Goal: Information Seeking & Learning: Find specific fact

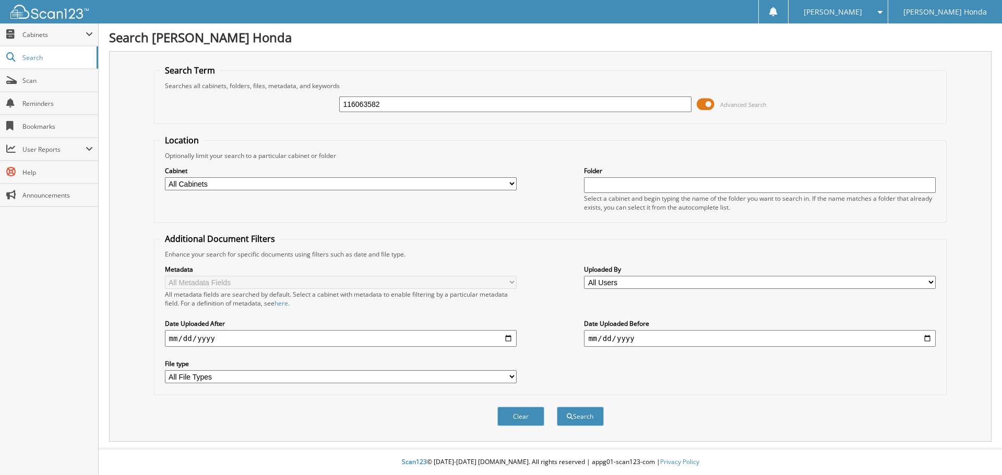
type input "116063582"
click at [557, 407] on button "Search" at bounding box center [580, 416] width 47 height 19
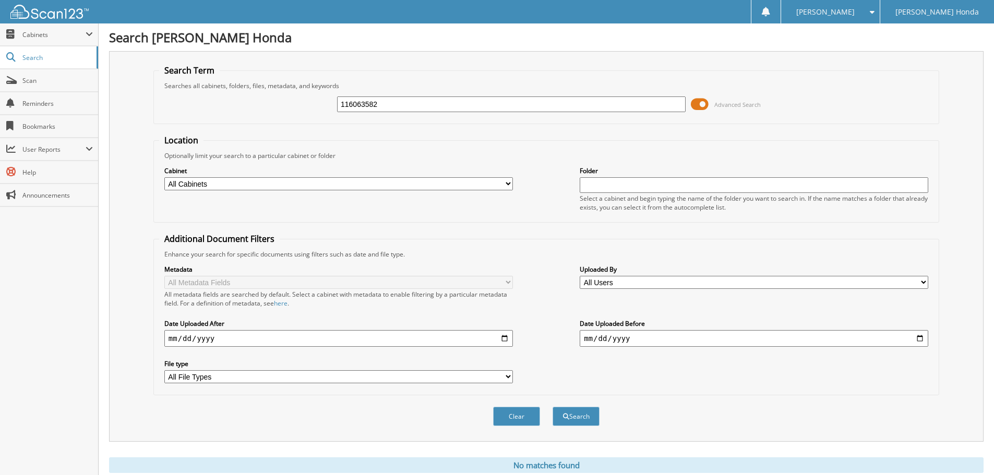
click at [395, 105] on input "116063582" at bounding box center [511, 105] width 348 height 16
type input "1"
paste input "116058261"
type input "116058261"
click at [552, 407] on button "Search" at bounding box center [575, 416] width 47 height 19
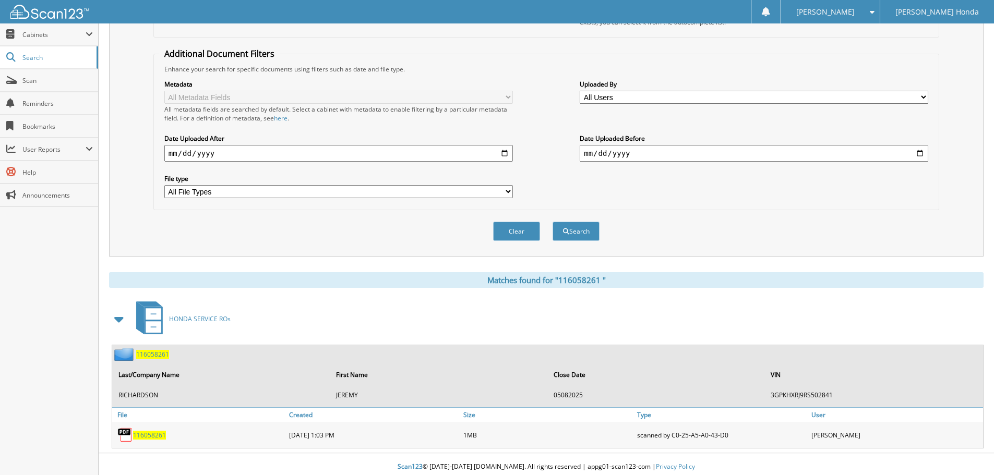
scroll to position [190, 0]
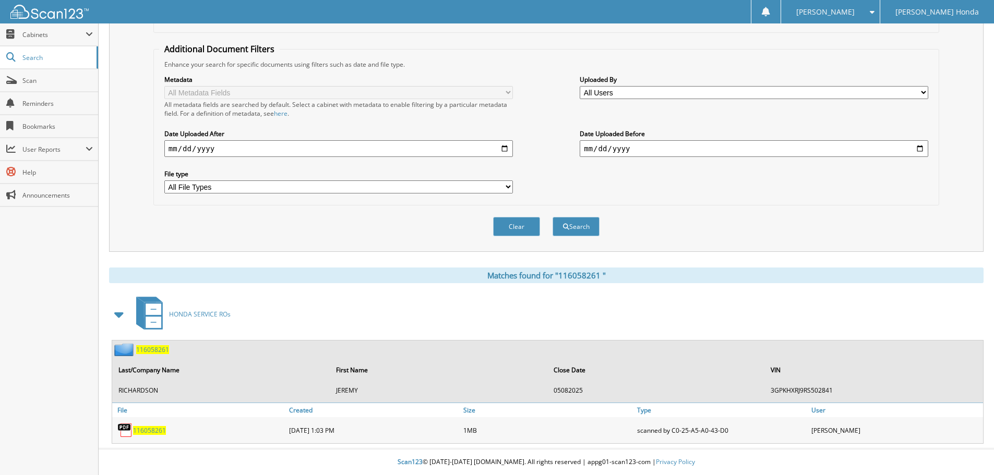
click at [147, 426] on span "1 1 6 0 5 8 2 6 1" at bounding box center [149, 430] width 33 height 9
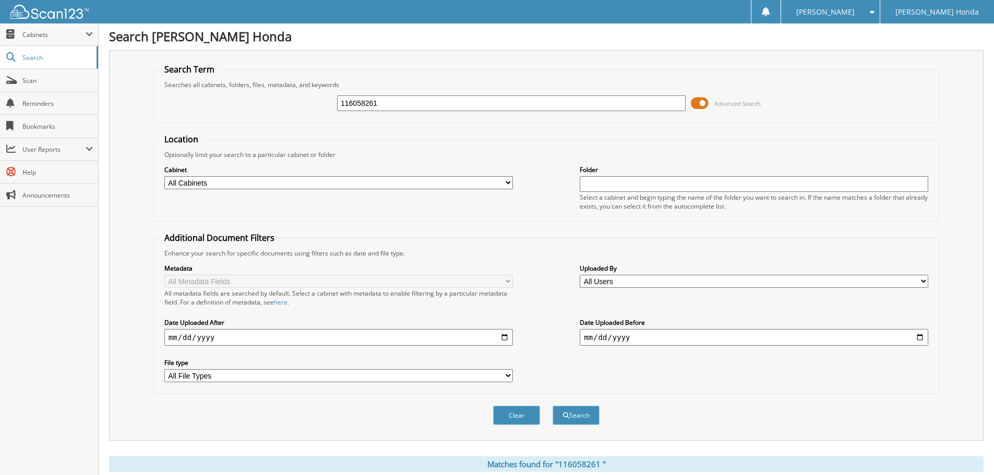
scroll to position [0, 0]
click at [471, 104] on input "116058261" at bounding box center [511, 105] width 348 height 16
type input "1"
paste input "116040113"
type input "116040113"
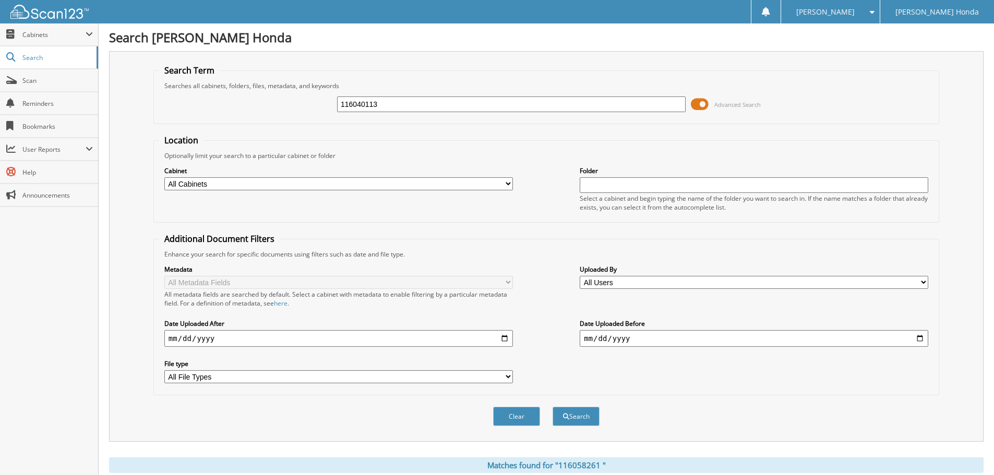
click at [552, 407] on button "Search" at bounding box center [575, 416] width 47 height 19
click at [578, 414] on button "Search" at bounding box center [575, 416] width 47 height 19
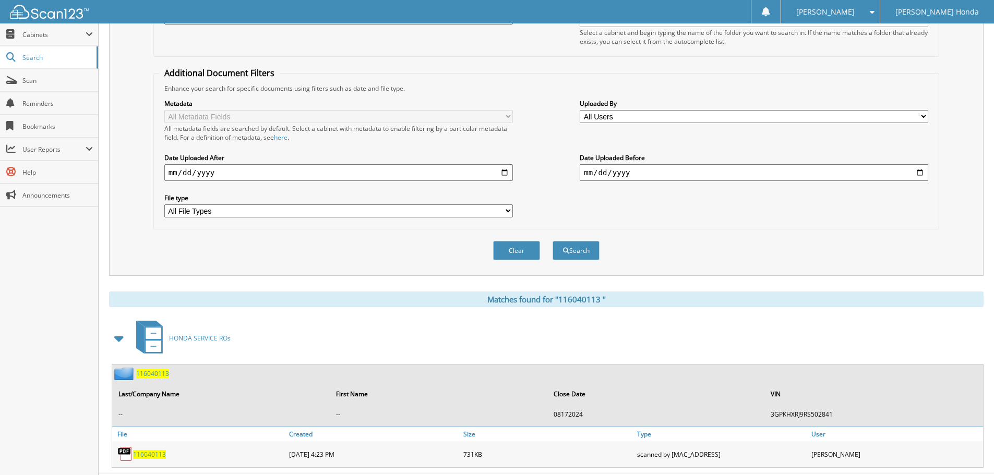
scroll to position [190, 0]
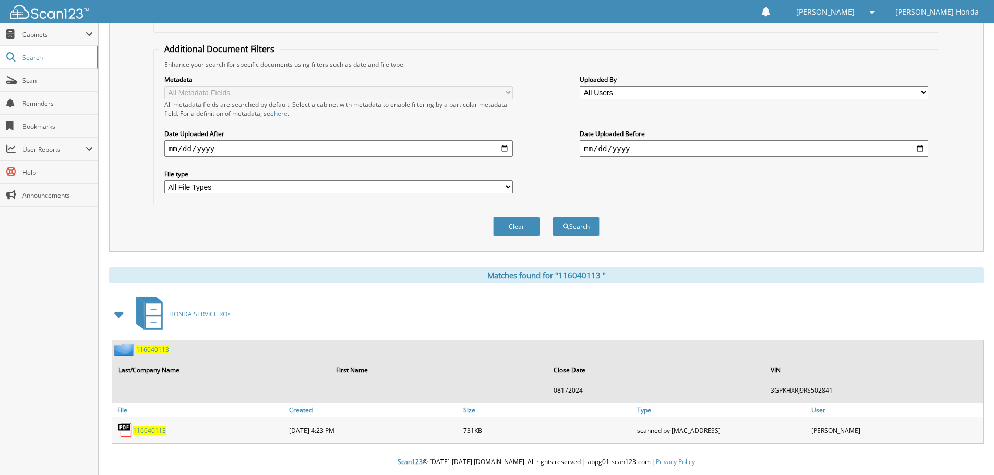
click at [150, 427] on span "1 1 6 0 4 0 1 1 3" at bounding box center [149, 430] width 33 height 9
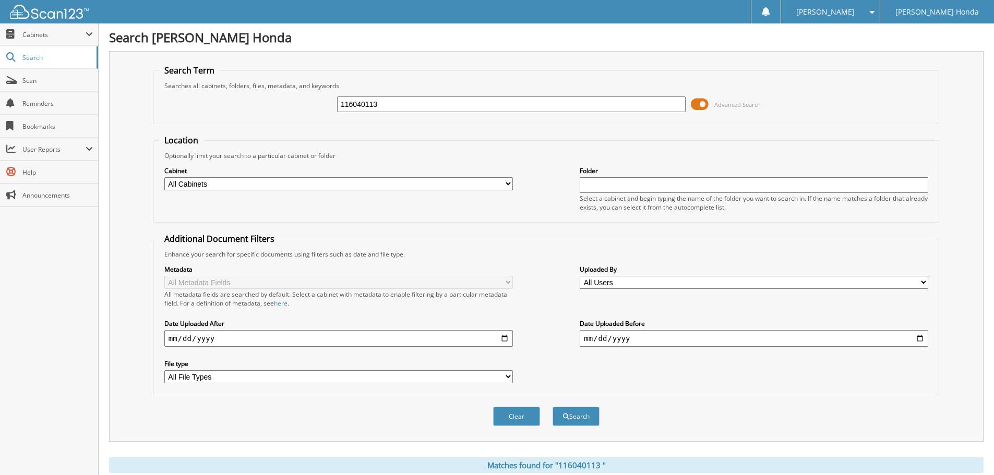
click at [413, 109] on input "116040113" at bounding box center [511, 105] width 348 height 16
type input "1"
paste input "116040090"
type input "116040090"
click at [552, 407] on button "Search" at bounding box center [575, 416] width 47 height 19
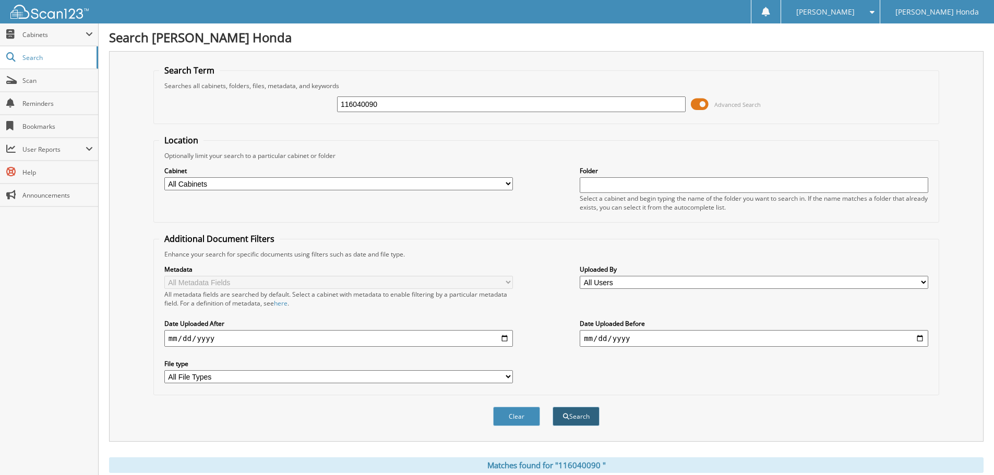
click at [579, 417] on button "Search" at bounding box center [575, 416] width 47 height 19
